Goal: Navigation & Orientation: Understand site structure

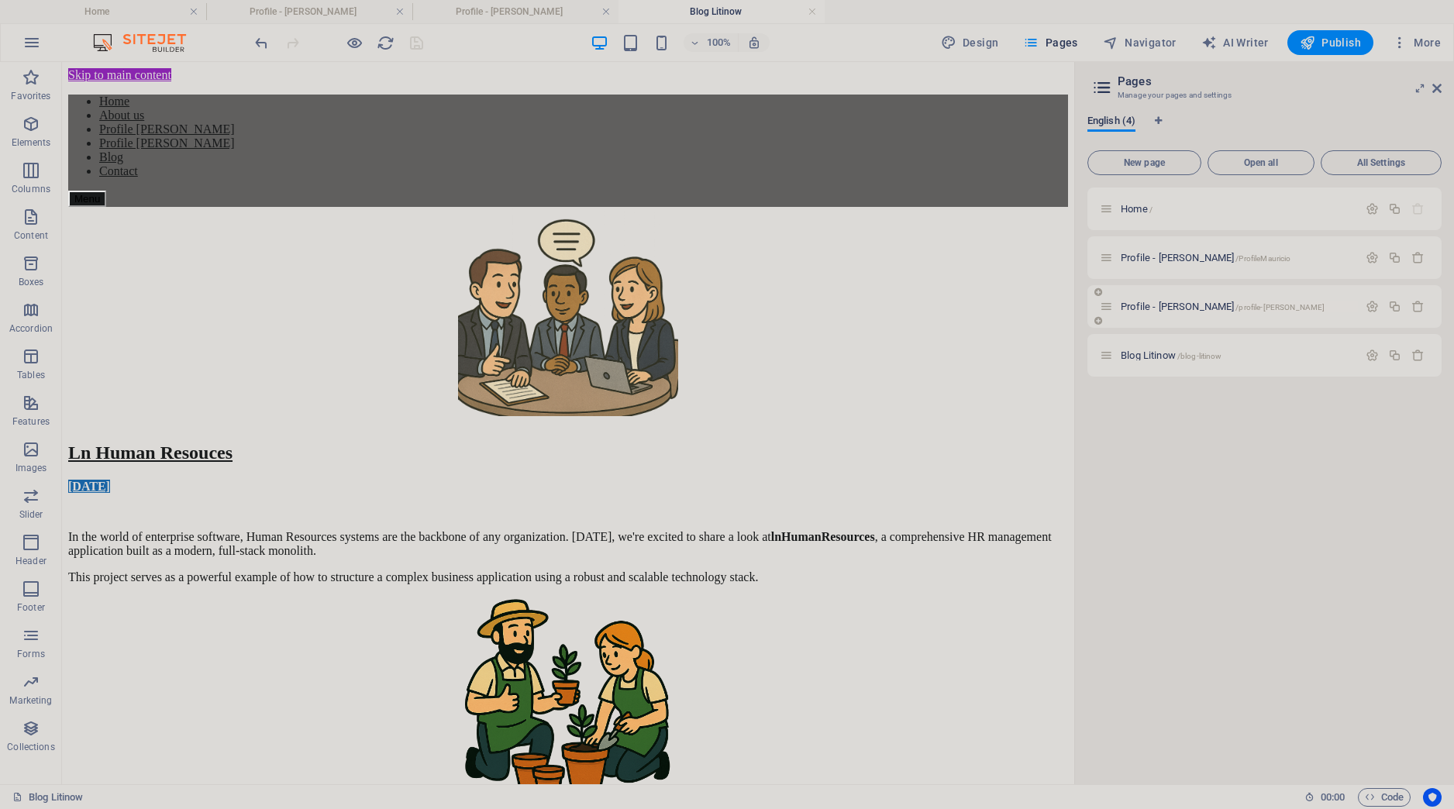
click at [1172, 303] on span "Profile - [PERSON_NAME] /profile-[PERSON_NAME]" at bounding box center [1223, 307] width 204 height 12
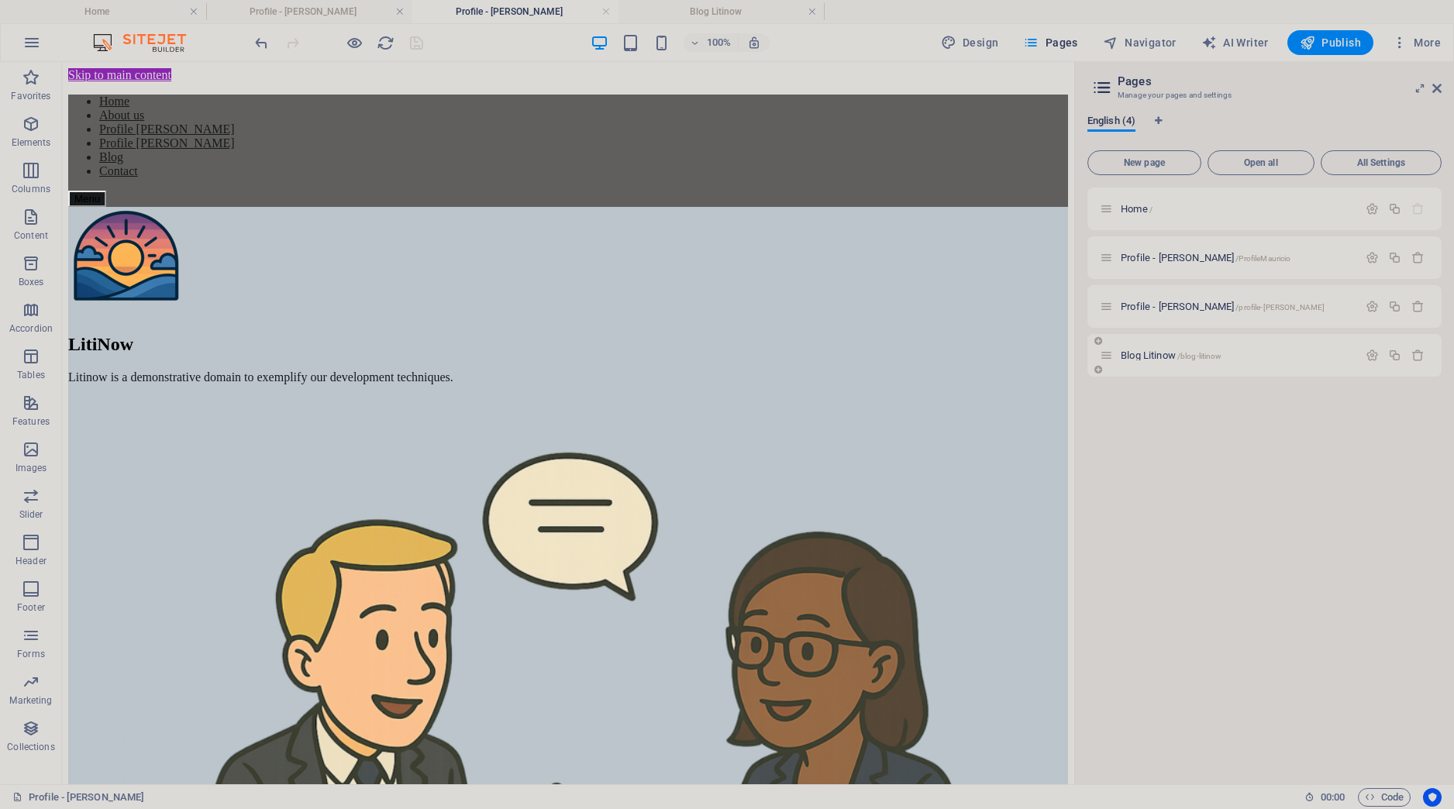
click at [1197, 364] on div "Blog Litinow /blog-litinow" at bounding box center [1265, 355] width 354 height 43
click at [1159, 358] on span "Blog Litinow /blog-litinow" at bounding box center [1171, 356] width 101 height 12
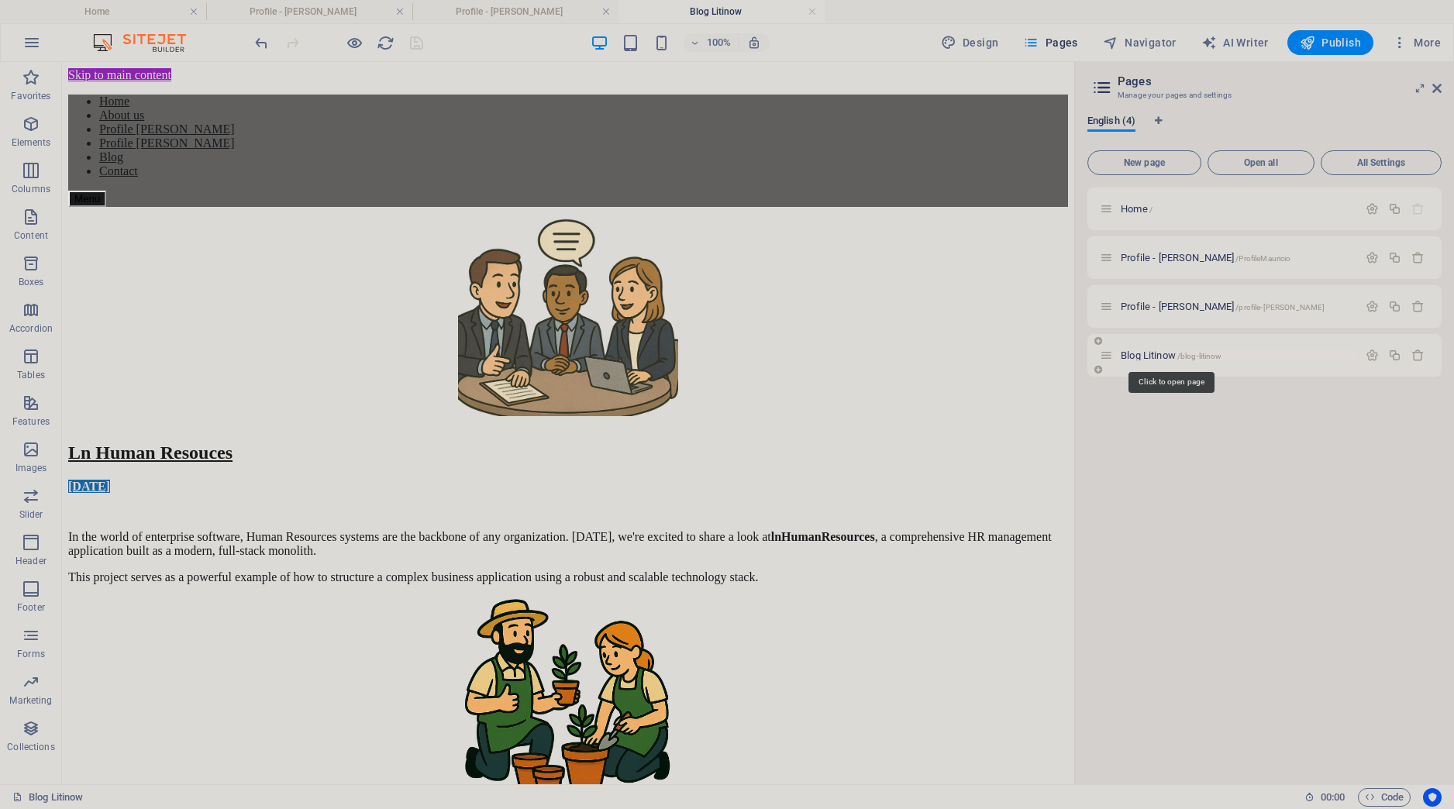
click at [1159, 358] on span "Blog Litinow /blog-litinow" at bounding box center [1171, 356] width 101 height 12
click at [1180, 307] on span "Profile - [PERSON_NAME] /profile-[PERSON_NAME]" at bounding box center [1223, 307] width 204 height 12
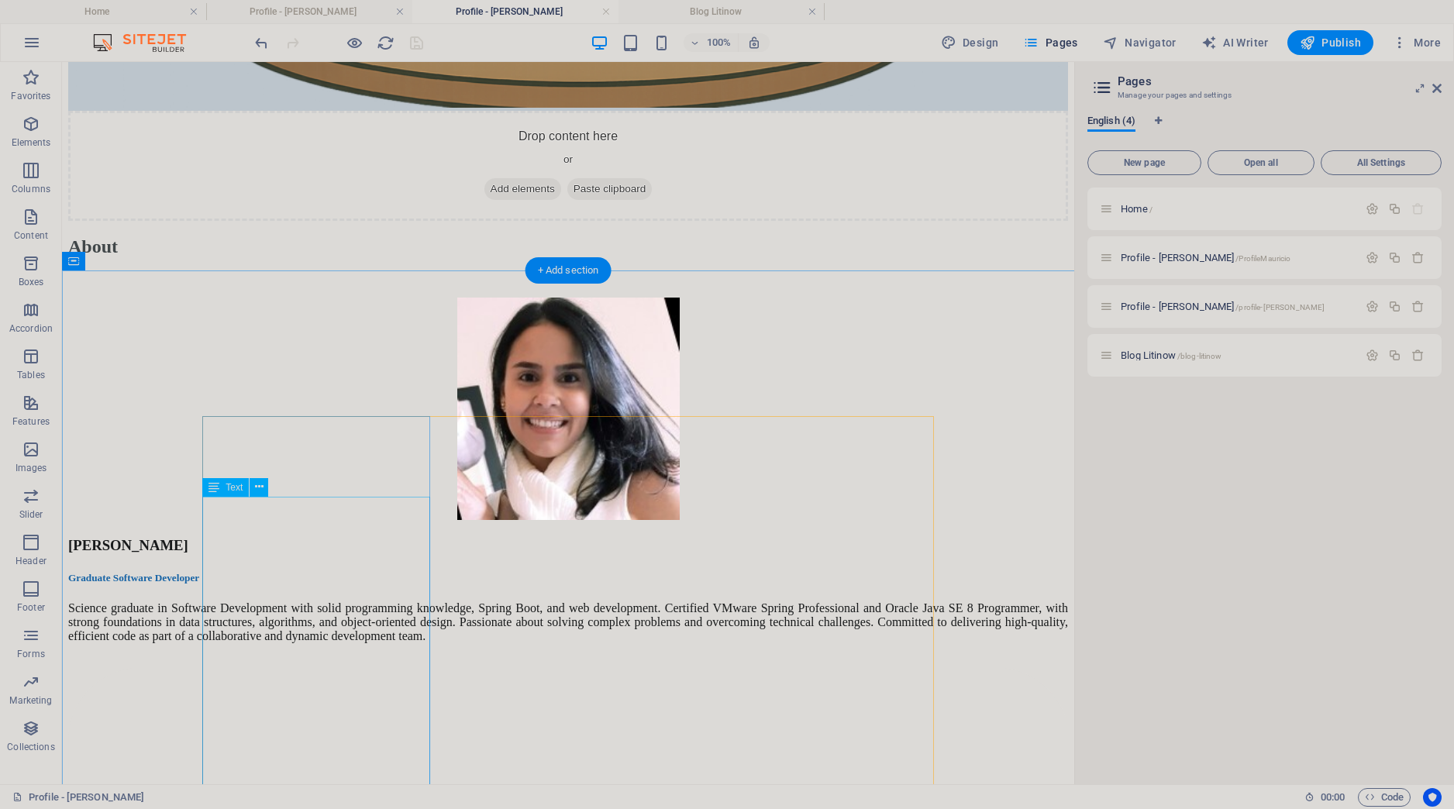
scroll to position [971, 0]
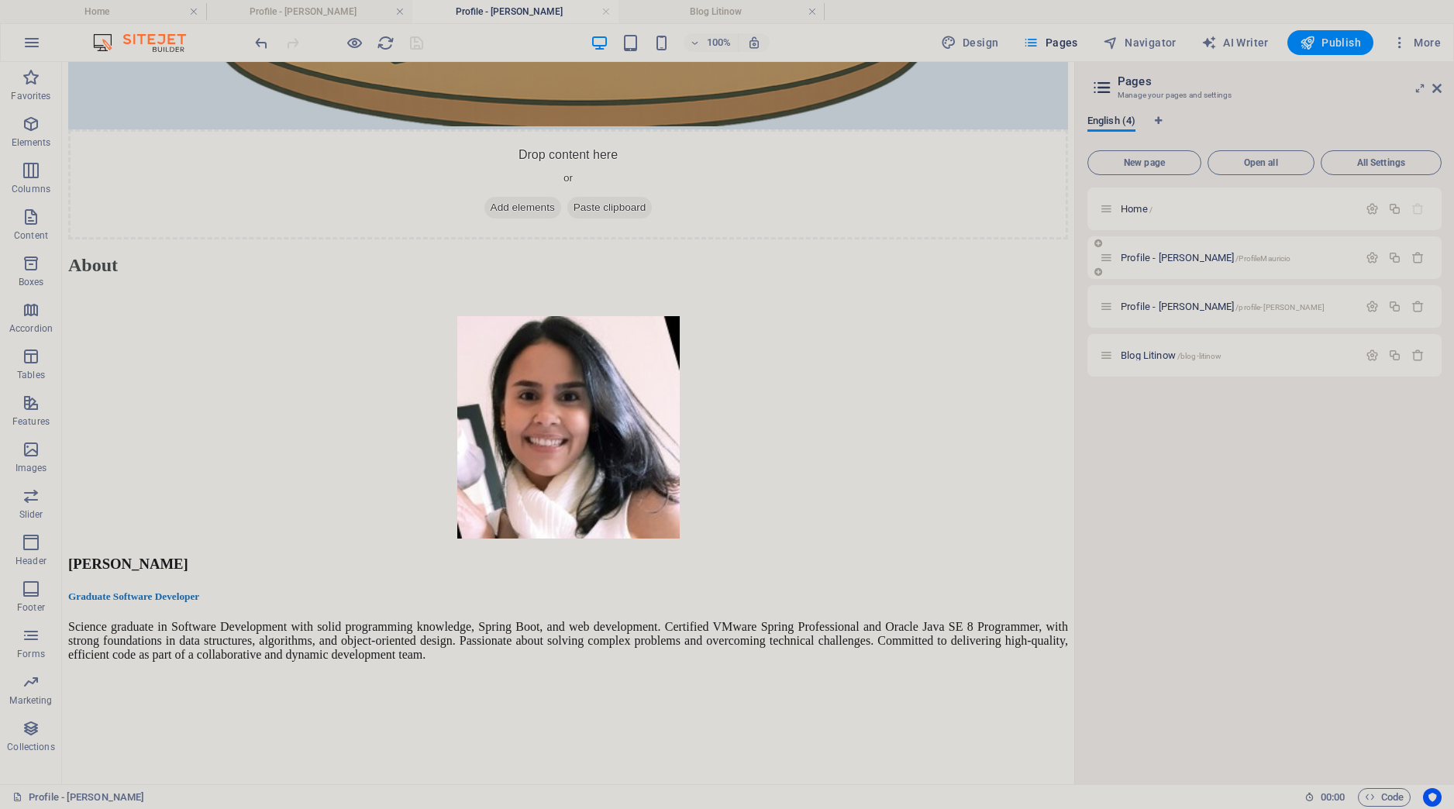
click at [1166, 264] on div "Profile - [PERSON_NAME] /ProfileMauricio" at bounding box center [1229, 258] width 258 height 18
click at [1169, 257] on span "Profile - [PERSON_NAME] /ProfileMauricio" at bounding box center [1206, 258] width 170 height 12
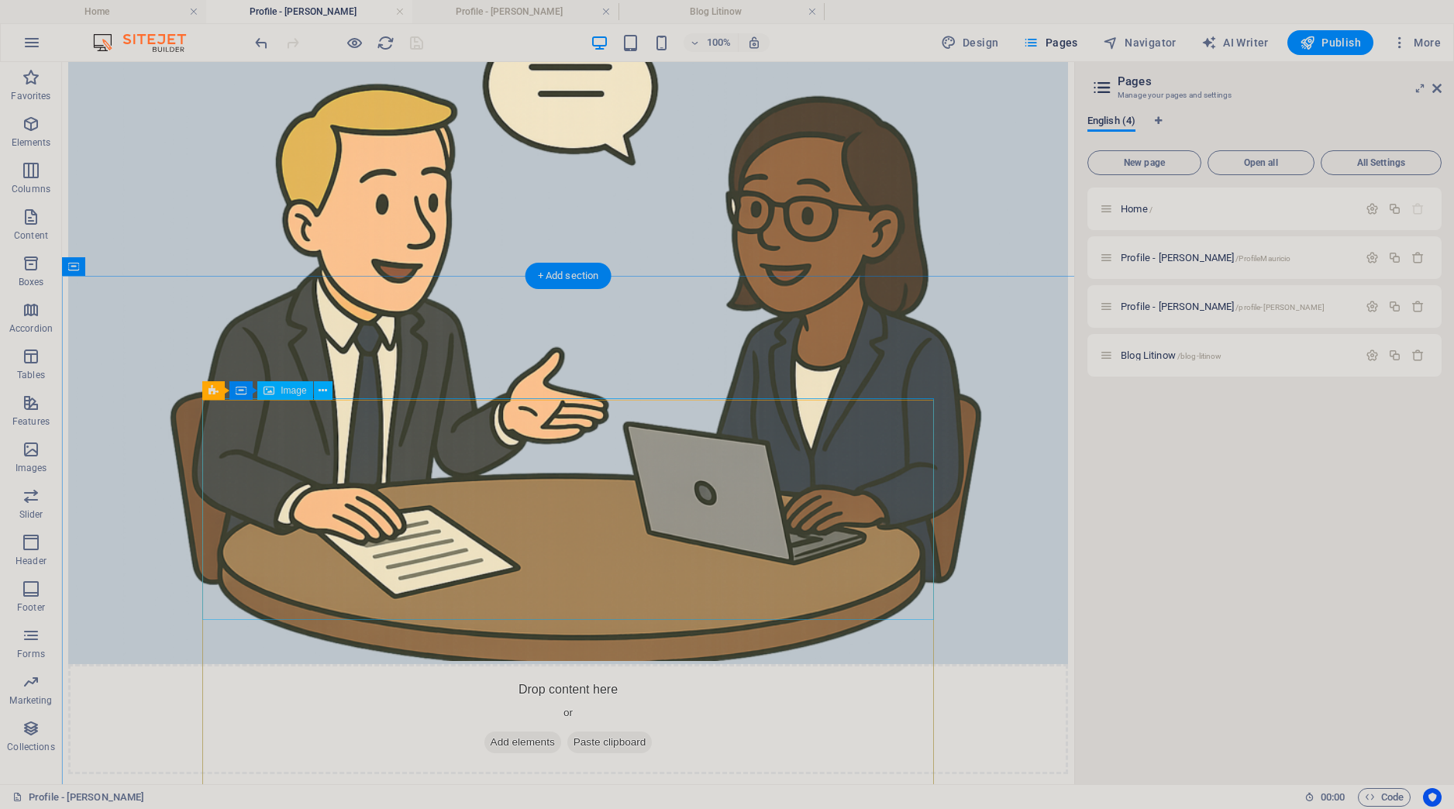
scroll to position [0, 0]
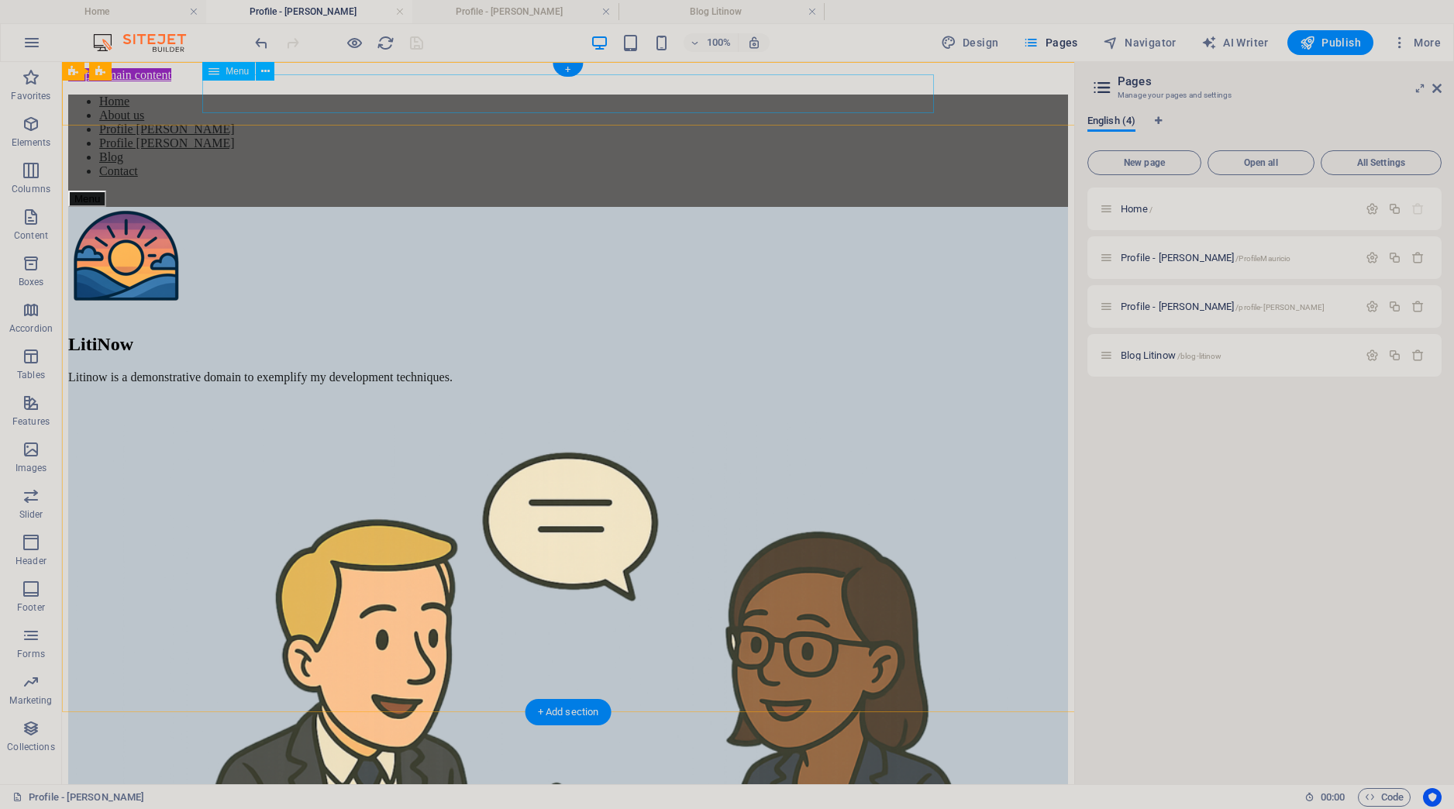
click at [243, 97] on nav "Home About us Profile [PERSON_NAME] Profile [PERSON_NAME] Blog Contact" at bounding box center [568, 137] width 1000 height 84
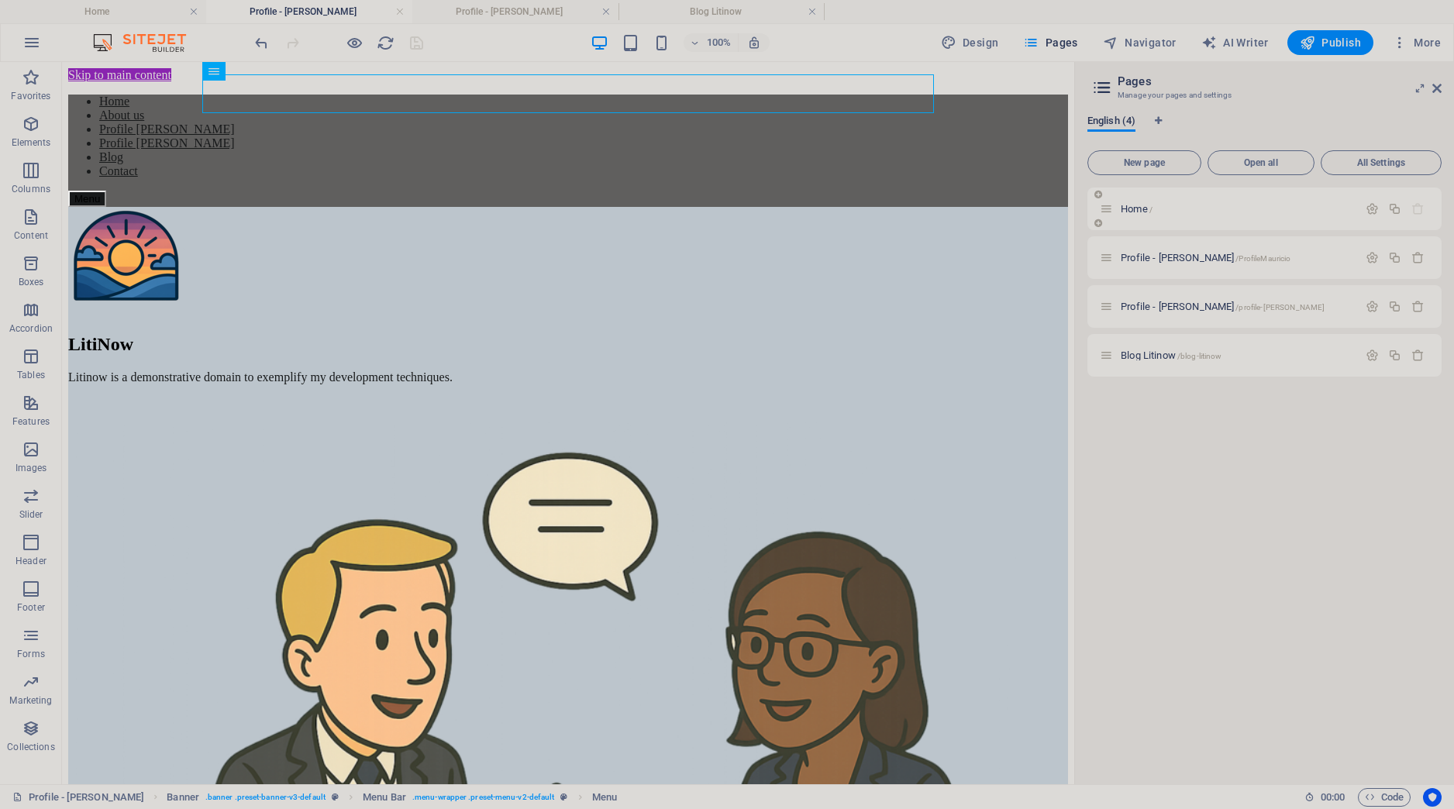
click at [1138, 203] on div "Home /" at bounding box center [1229, 209] width 258 height 18
click at [140, 6] on h4 "Home" at bounding box center [103, 11] width 206 height 17
